Goal: Task Accomplishment & Management: Manage account settings

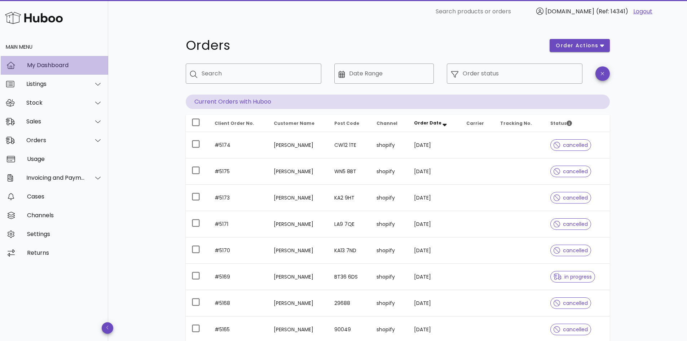
click at [31, 64] on div "My Dashboard" at bounding box center [64, 65] width 75 height 7
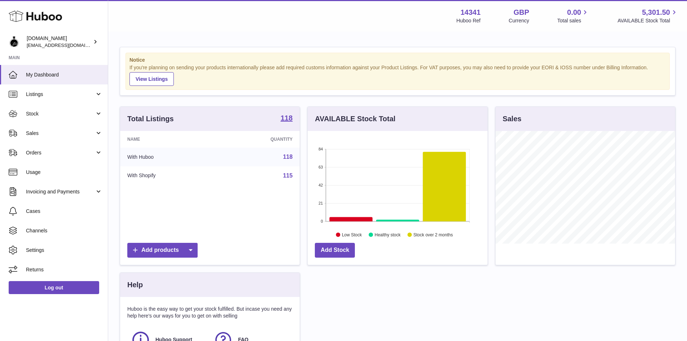
scroll to position [113, 180]
click at [23, 152] on link "Orders" at bounding box center [54, 152] width 108 height 19
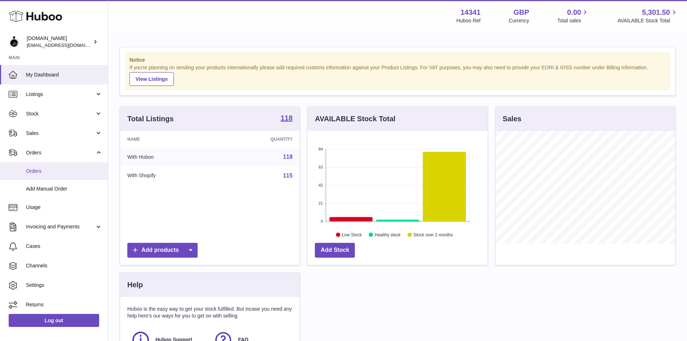
click at [40, 174] on span "Orders" at bounding box center [64, 171] width 76 height 7
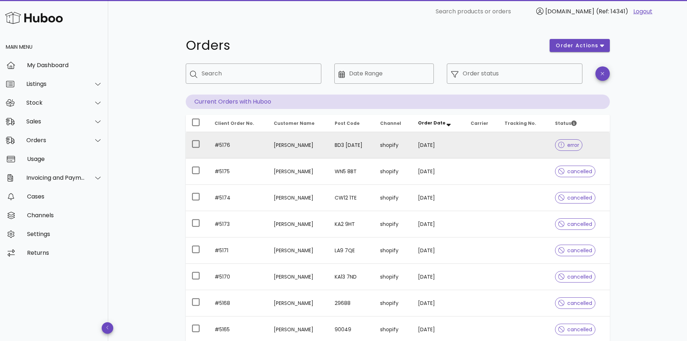
click at [310, 148] on td "Rafi Khan" at bounding box center [298, 145] width 61 height 26
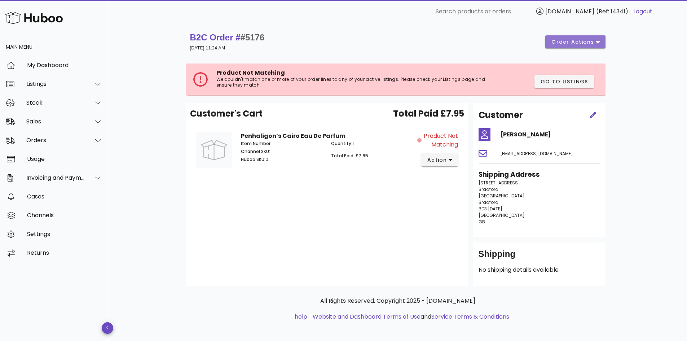
click at [586, 45] on span "order actions" at bounding box center [572, 42] width 43 height 8
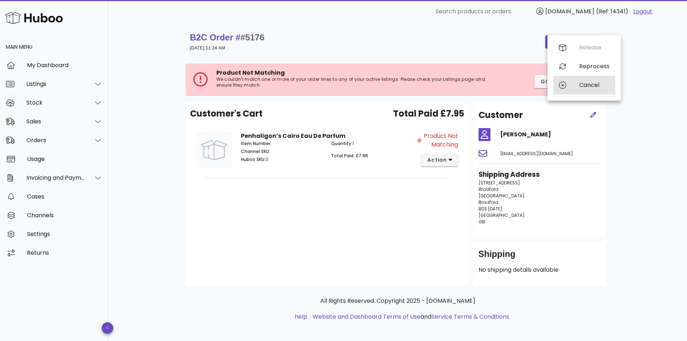
click at [568, 86] on div "Cancel" at bounding box center [585, 85] width 62 height 19
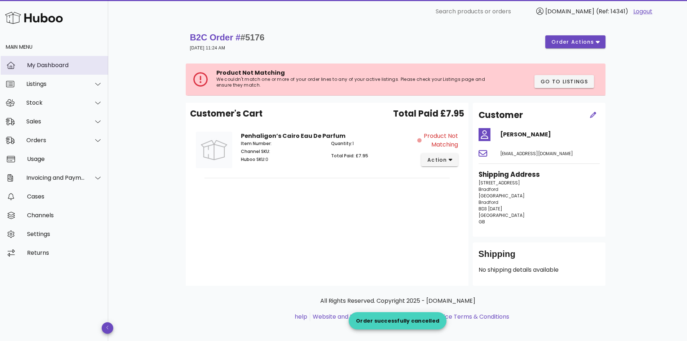
click at [40, 65] on div "My Dashboard" at bounding box center [64, 65] width 75 height 7
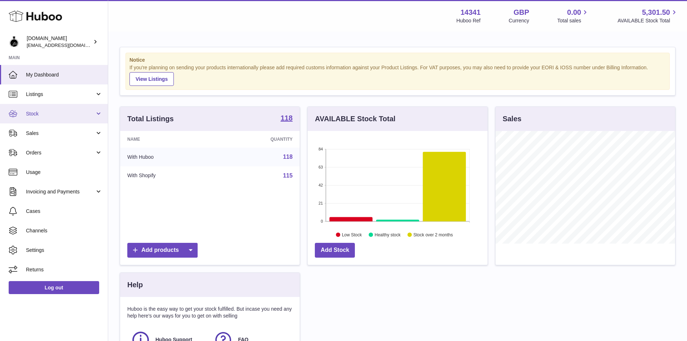
scroll to position [113, 180]
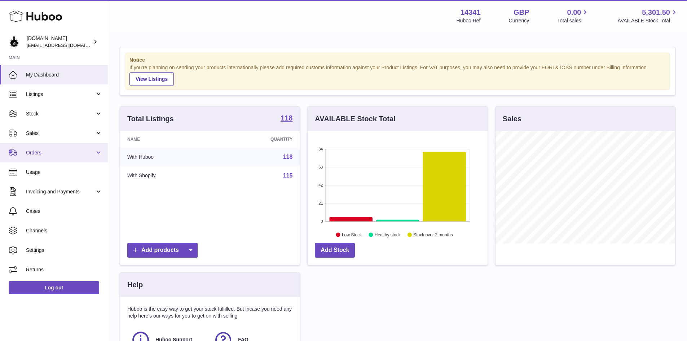
click at [48, 150] on span "Orders" at bounding box center [60, 152] width 69 height 7
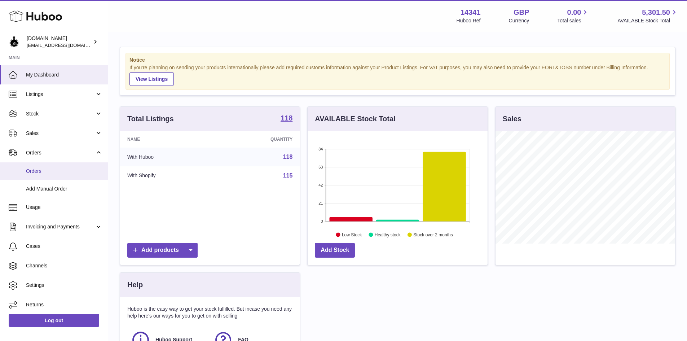
click at [32, 169] on span "Orders" at bounding box center [64, 171] width 76 height 7
